Goal: Task Accomplishment & Management: Use online tool/utility

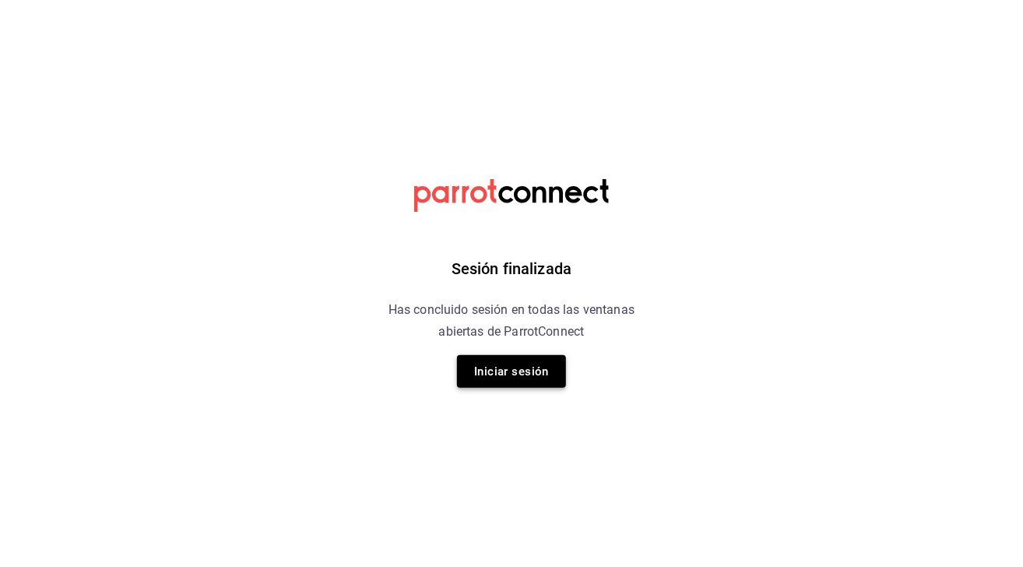
click at [502, 373] on button "Iniciar sesión" at bounding box center [511, 371] width 109 height 33
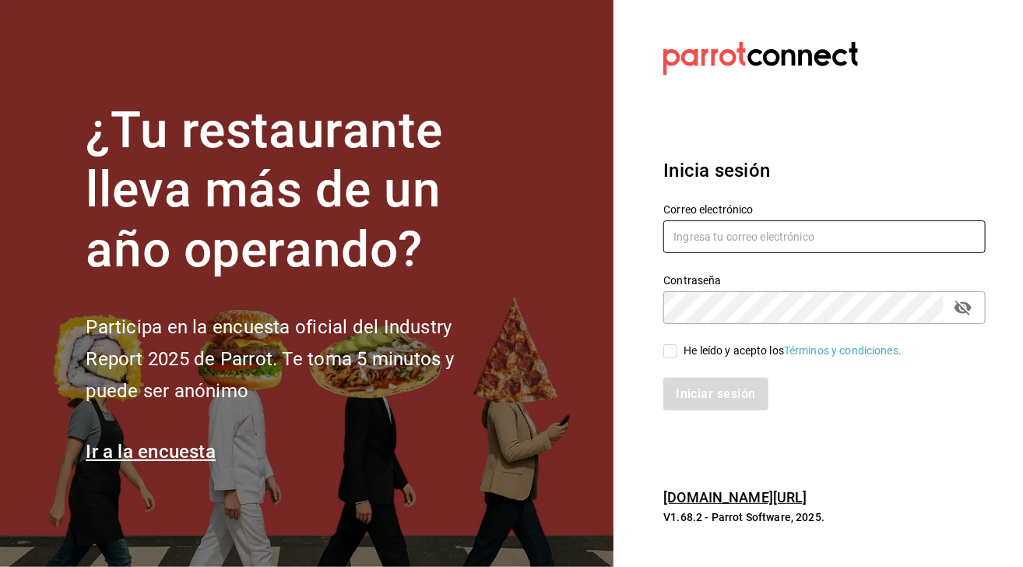
type input "chiprut_87@hotmail.com"
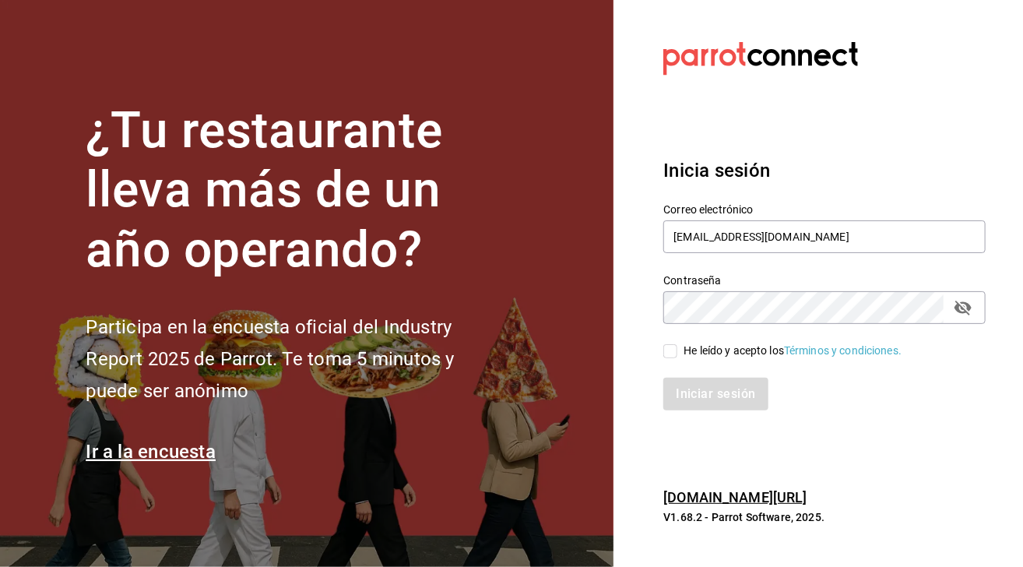
click at [671, 357] on input "He leído y acepto los Términos y condiciones." at bounding box center [671, 351] width 14 height 14
checkbox input "true"
click at [709, 401] on button "Iniciar sesión" at bounding box center [717, 394] width 106 height 33
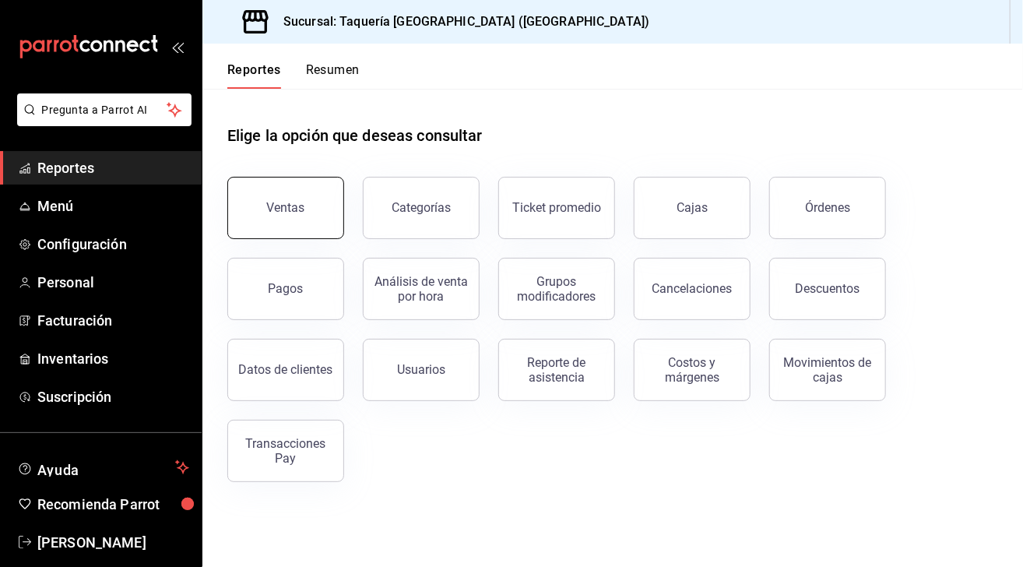
click at [277, 206] on div "Ventas" at bounding box center [286, 207] width 38 height 15
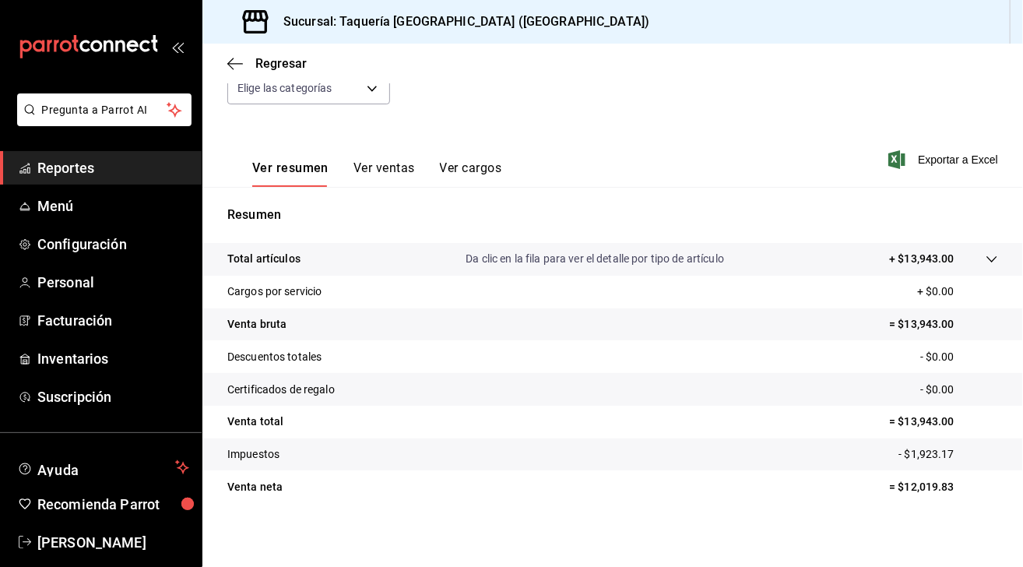
scroll to position [75, 0]
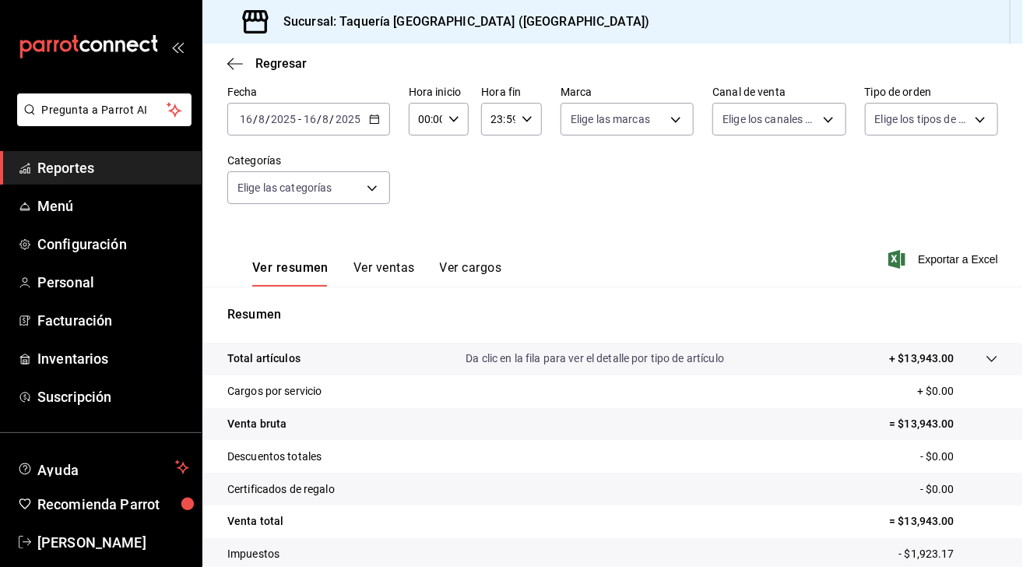
click at [369, 115] on icon "button" at bounding box center [374, 119] width 11 height 11
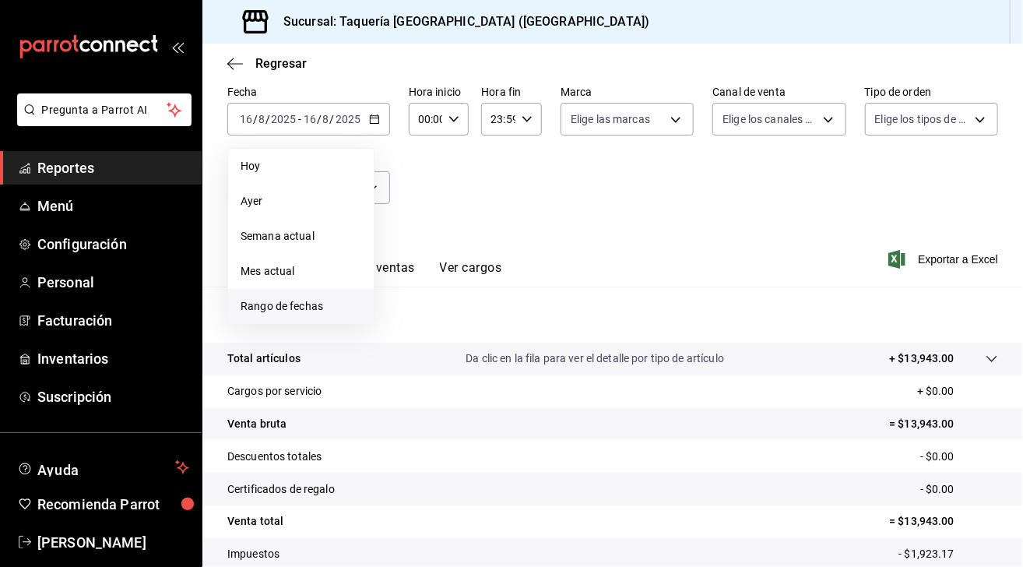
click at [315, 298] on span "Rango de fechas" at bounding box center [301, 306] width 121 height 16
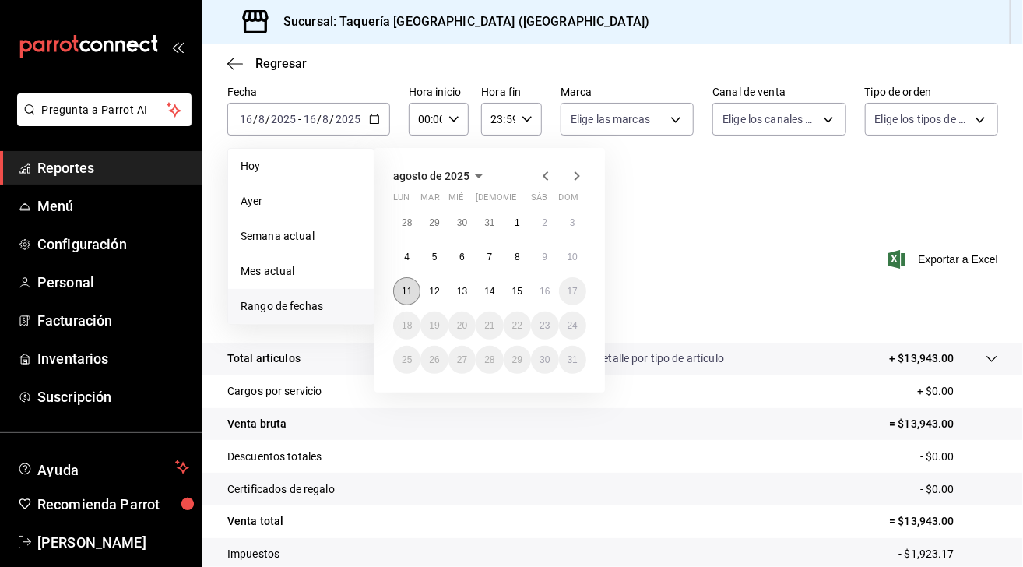
click at [419, 293] on button "11" at bounding box center [406, 291] width 27 height 28
click at [519, 295] on button "15" at bounding box center [517, 291] width 27 height 28
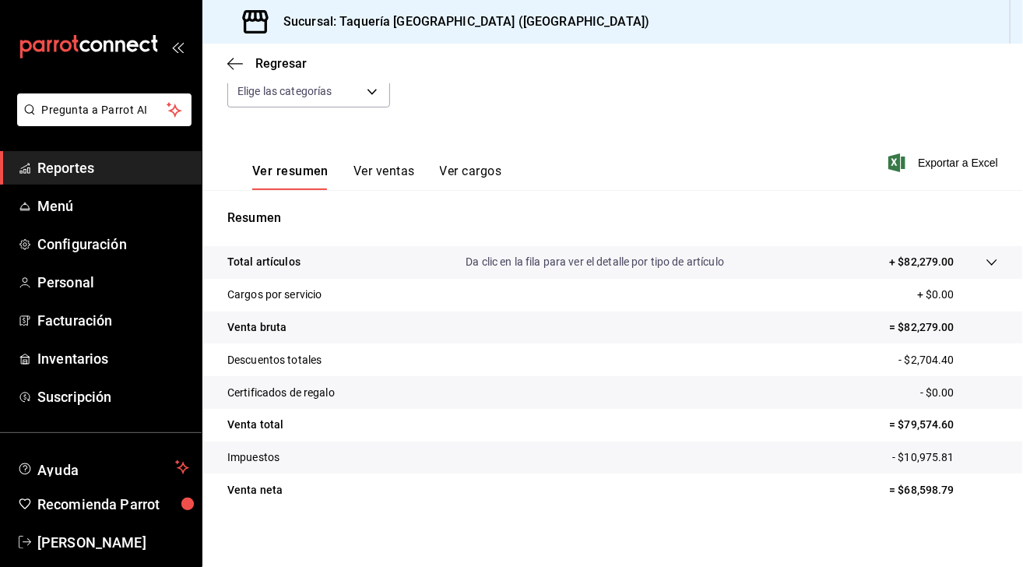
scroll to position [179, 0]
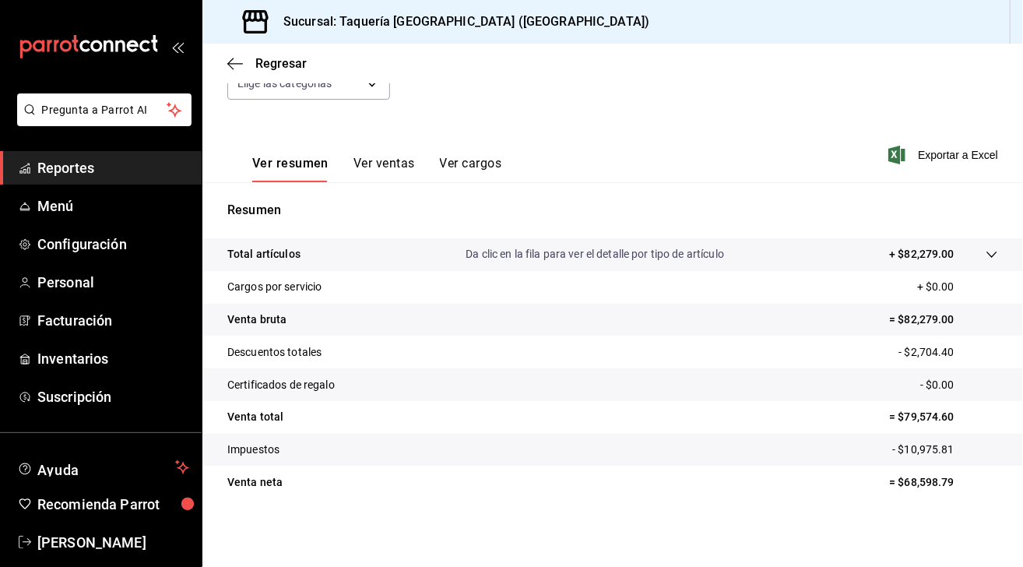
click at [757, 538] on div "Ventas Los artículos listados no incluyen descuentos de orden y el filtro de fe…" at bounding box center [612, 229] width 821 height 625
